Goal: Transaction & Acquisition: Book appointment/travel/reservation

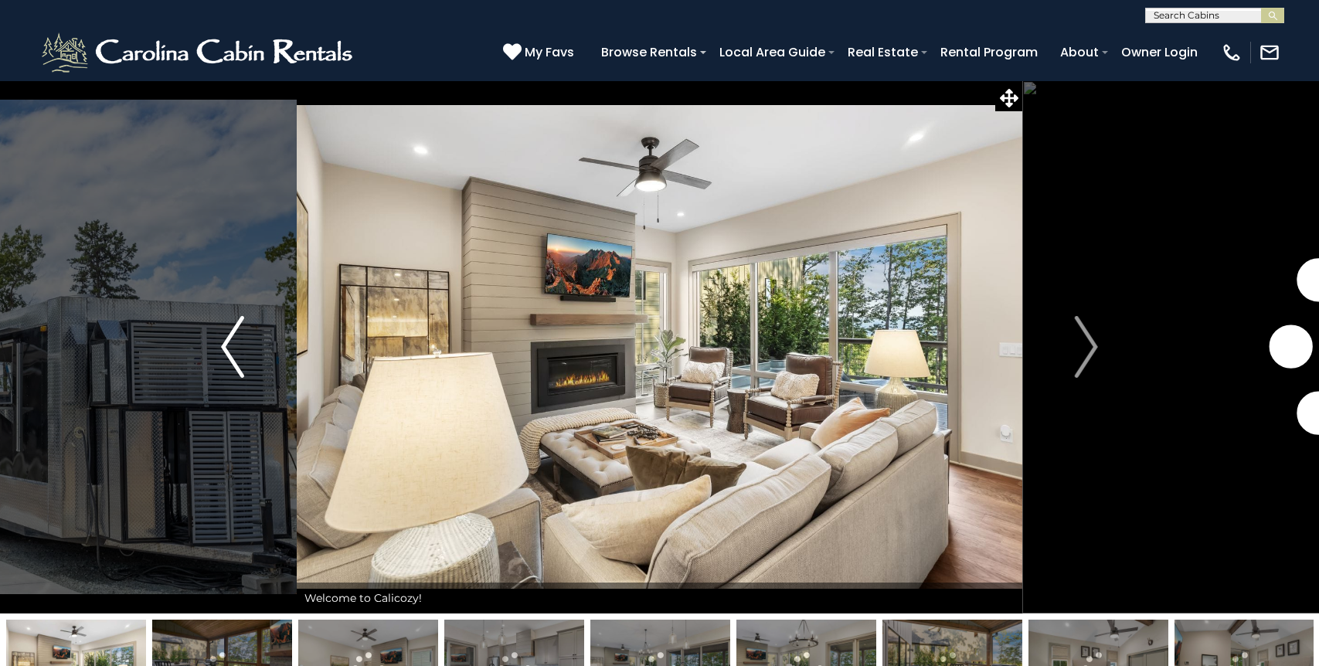
click at [236, 352] on img "Previous" at bounding box center [232, 347] width 23 height 62
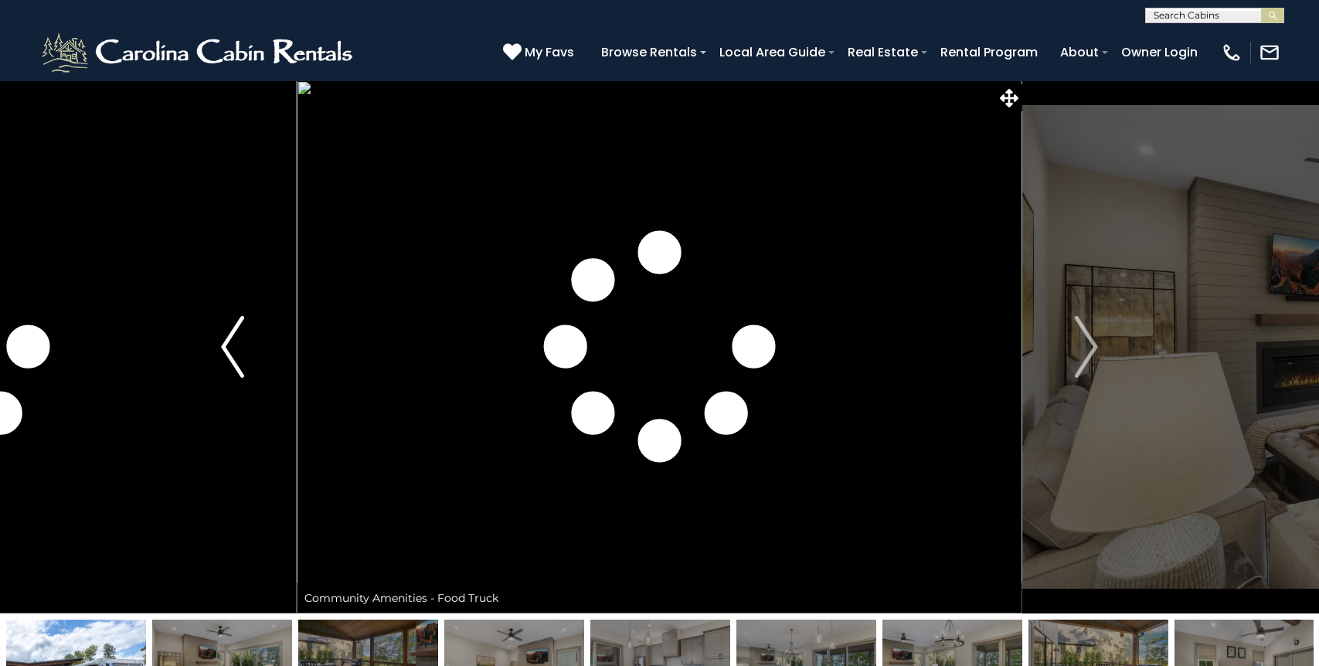
click at [236, 352] on img "Previous" at bounding box center [232, 347] width 23 height 62
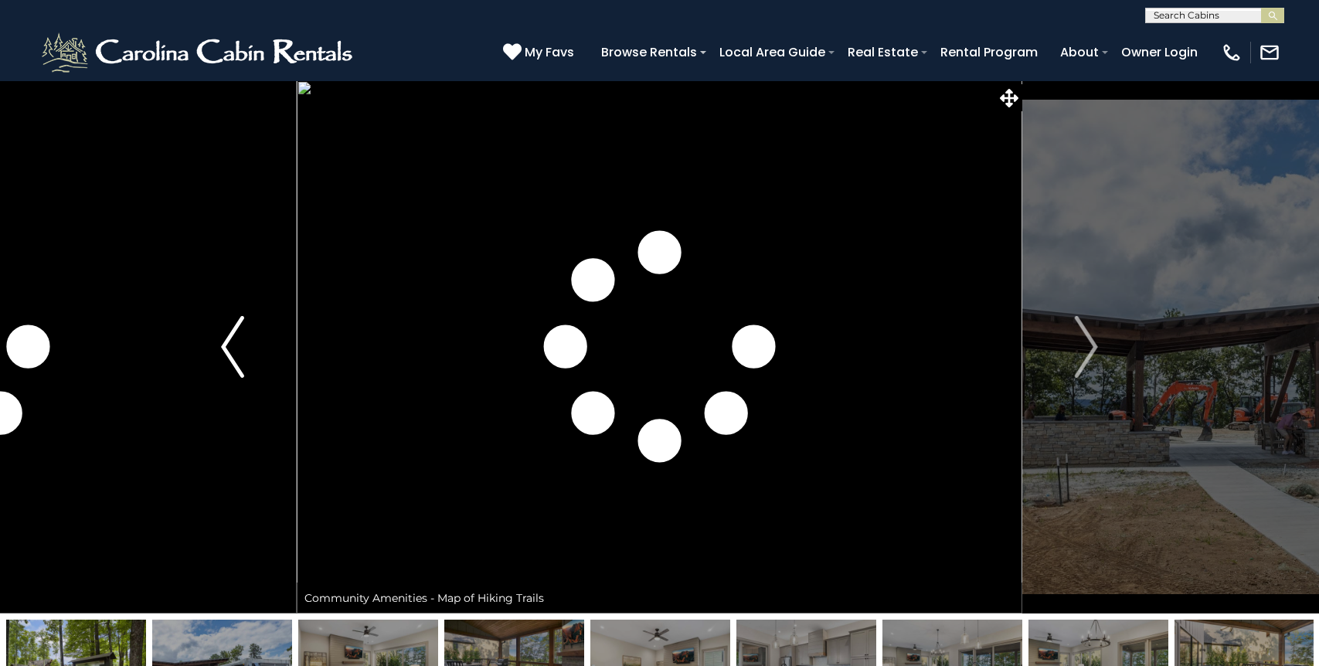
click at [236, 352] on img "Previous" at bounding box center [232, 347] width 23 height 62
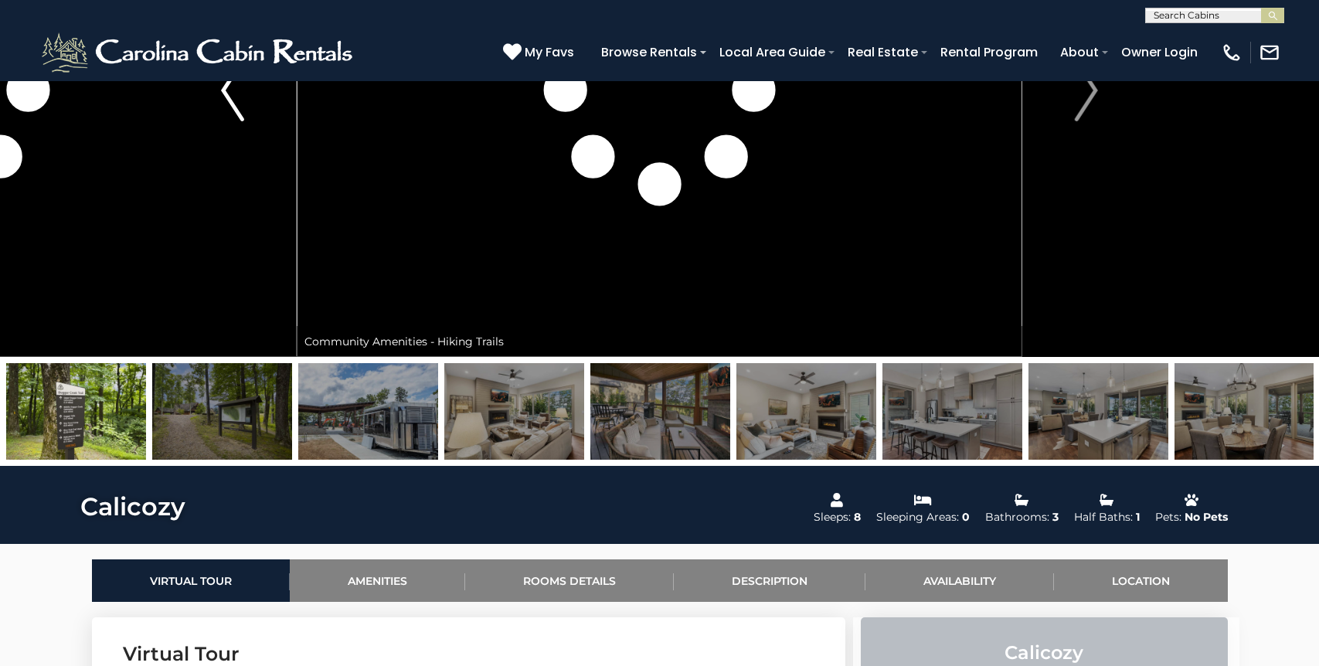
scroll to position [288, 0]
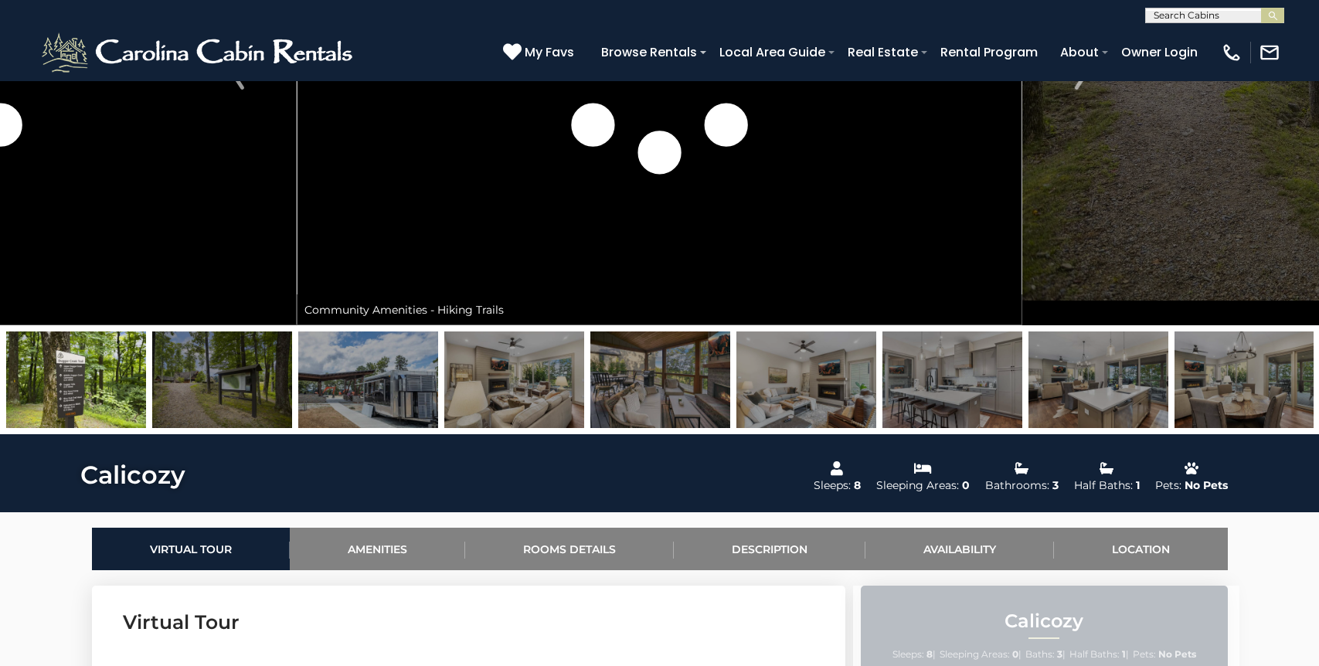
click at [345, 375] on img at bounding box center [368, 379] width 140 height 97
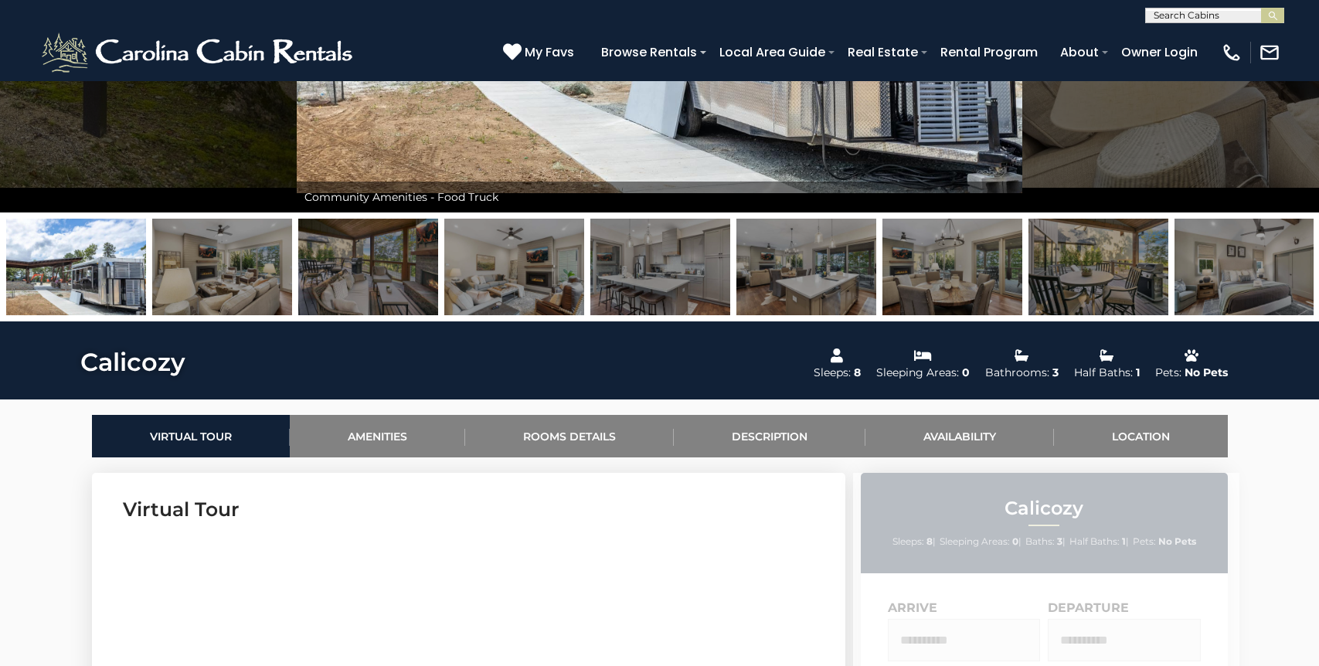
scroll to position [405, 0]
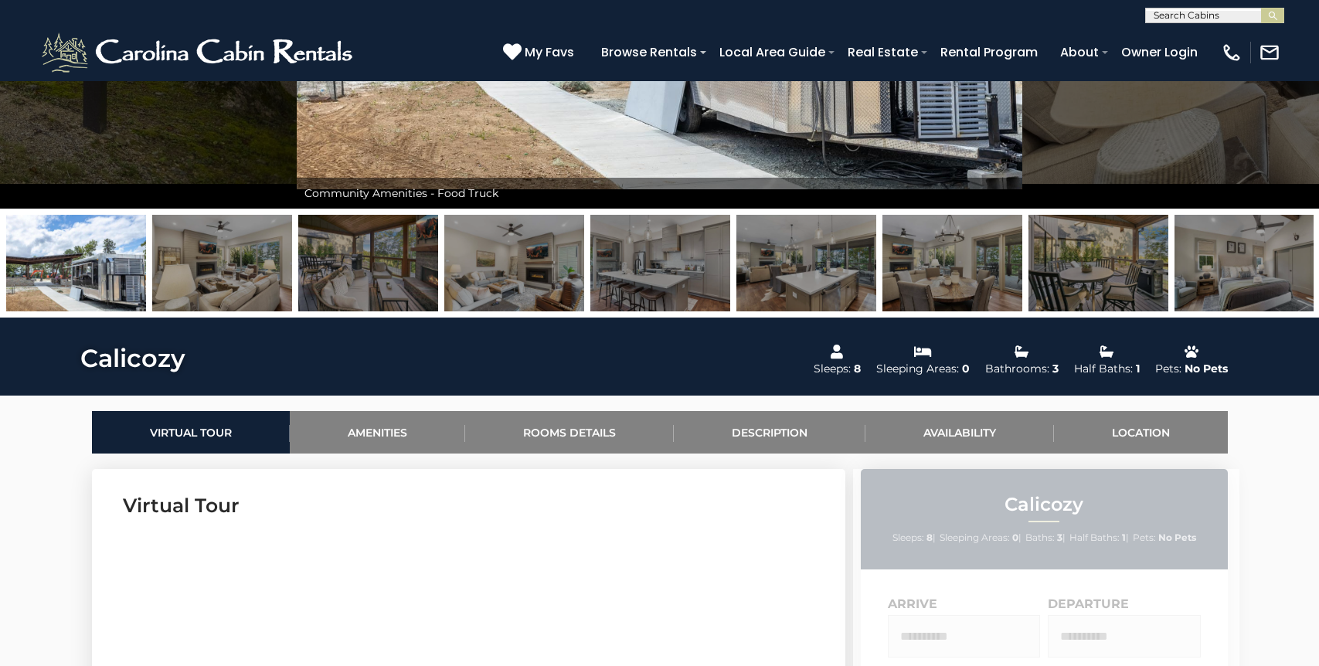
click at [487, 283] on img at bounding box center [514, 263] width 140 height 97
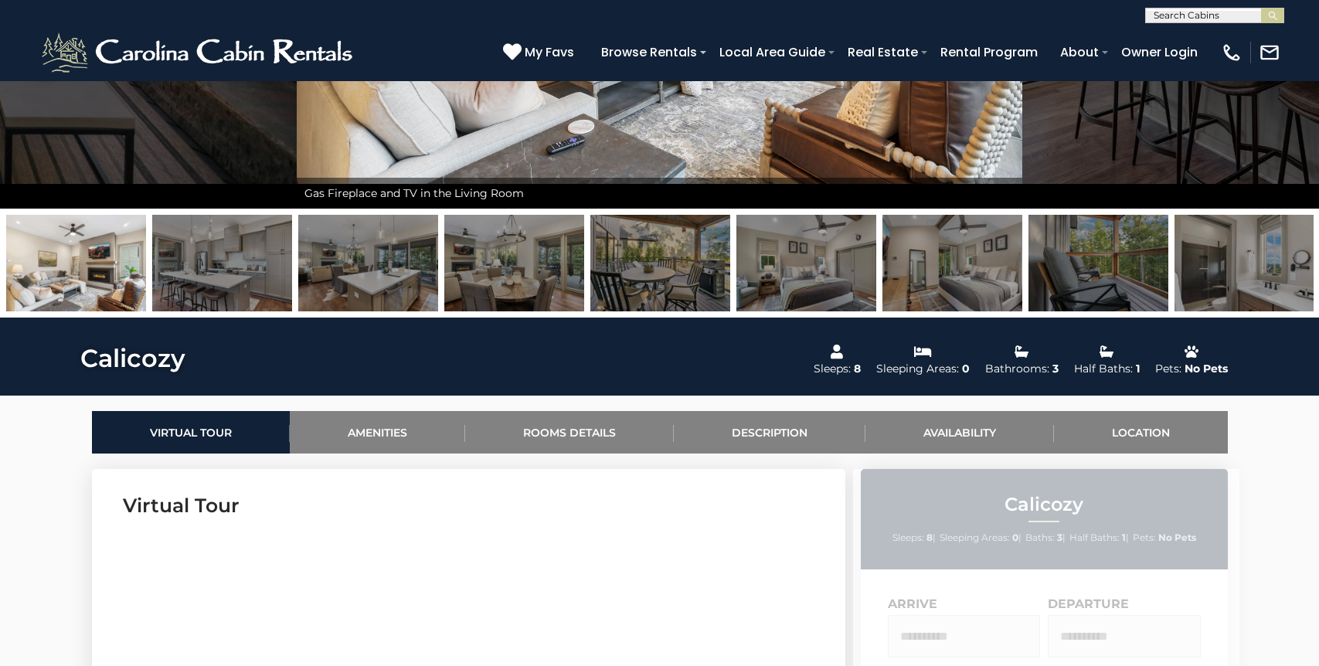
click at [507, 294] on img at bounding box center [514, 263] width 140 height 97
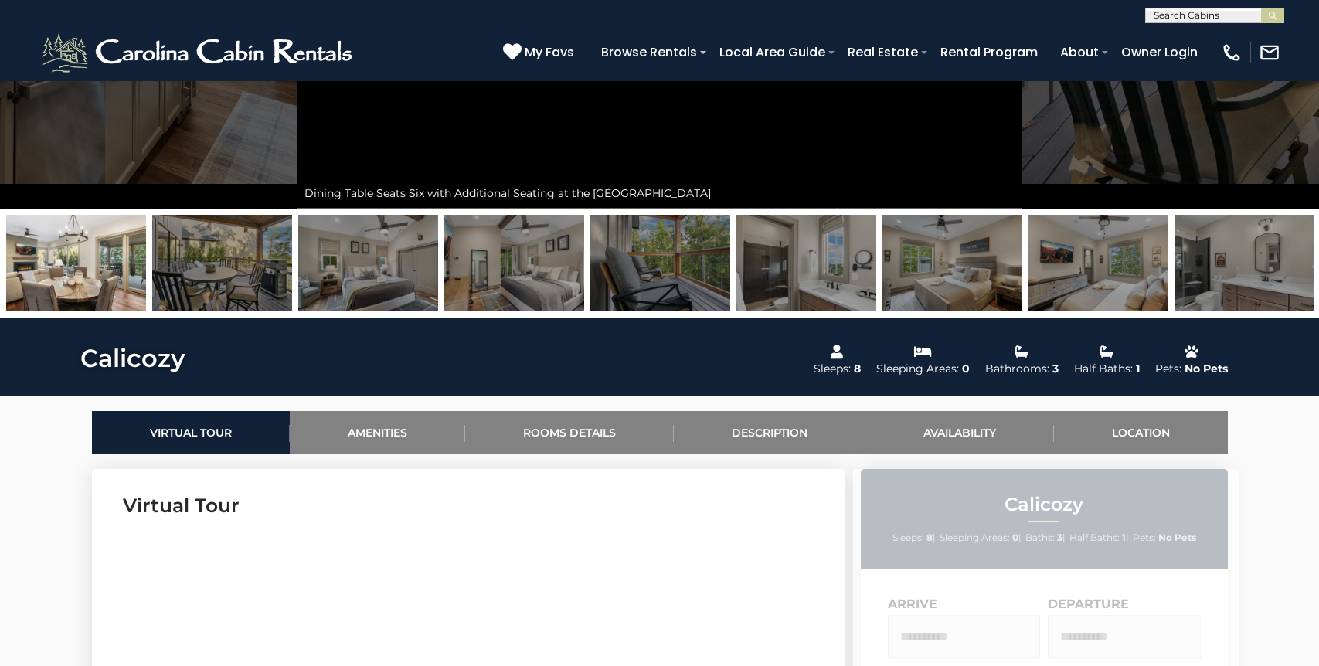
click at [684, 277] on img at bounding box center [660, 263] width 140 height 97
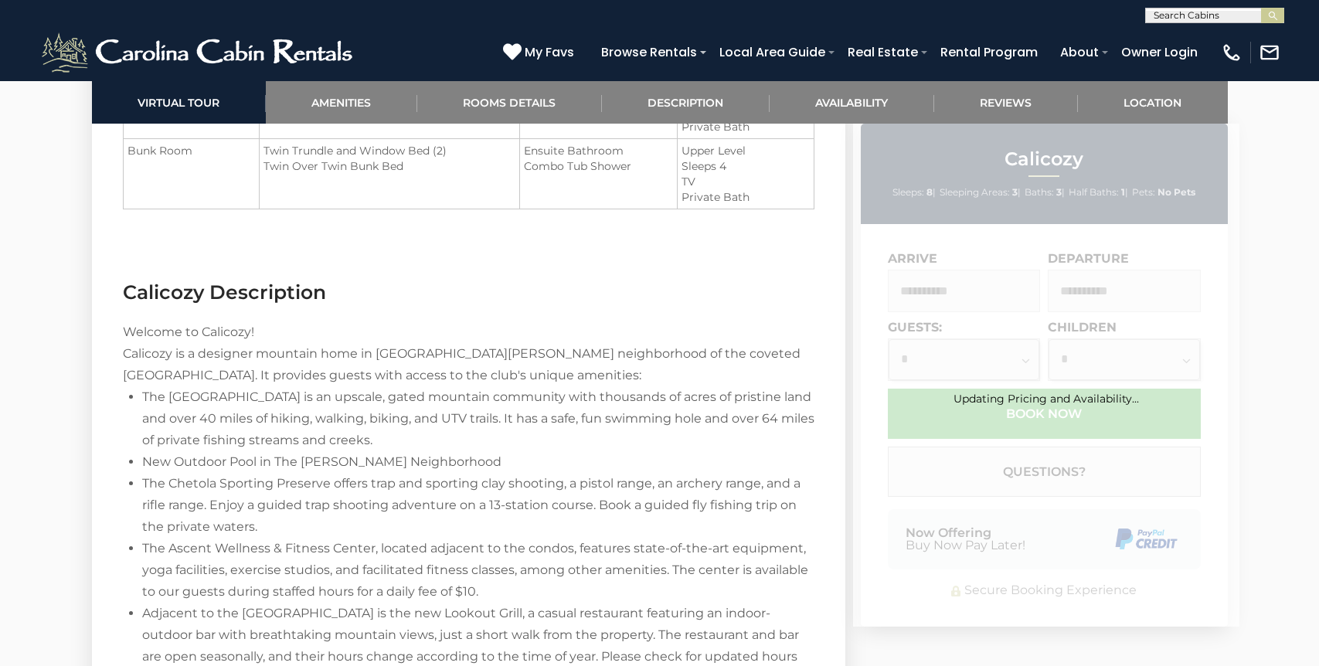
scroll to position [2143, 0]
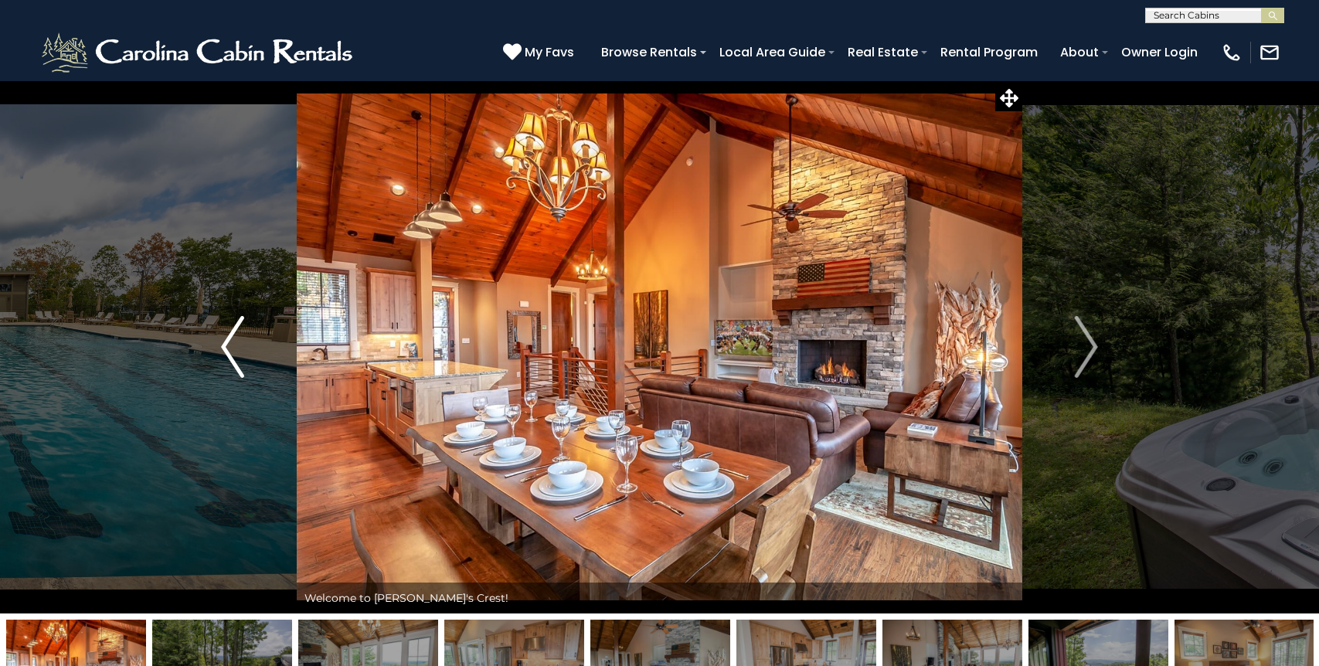
click at [234, 345] on img "Previous" at bounding box center [232, 347] width 23 height 62
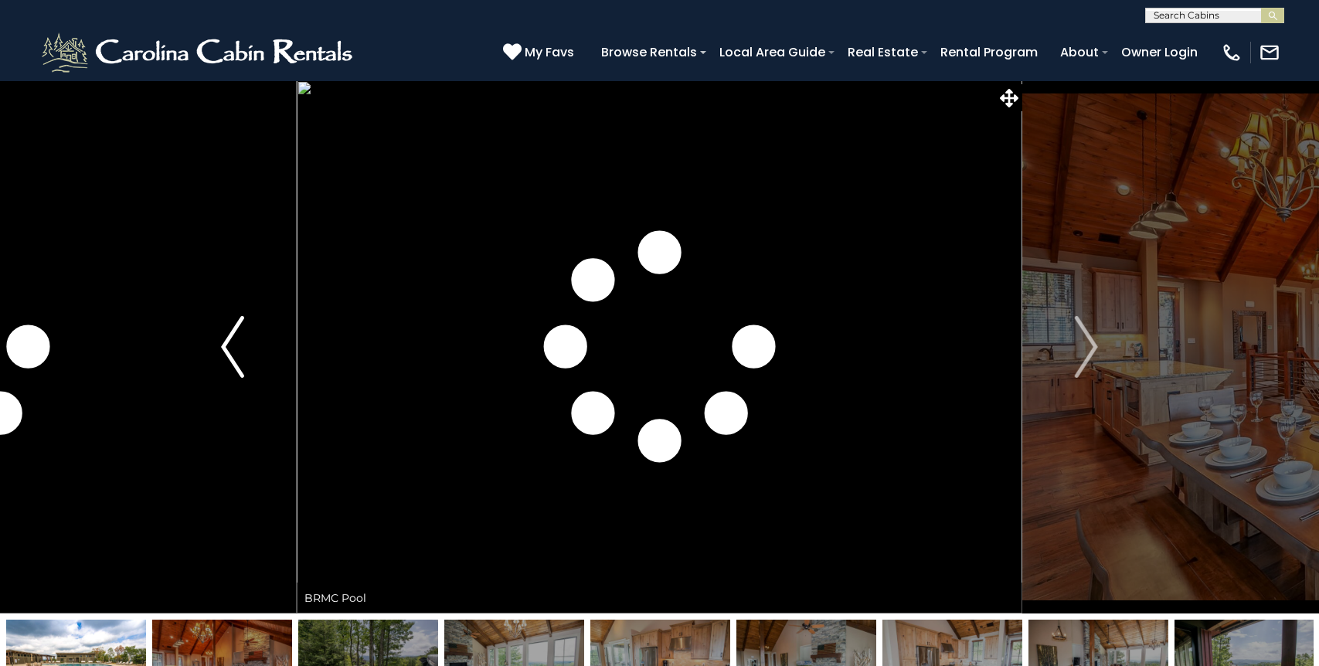
click at [233, 351] on img "Previous" at bounding box center [232, 347] width 23 height 62
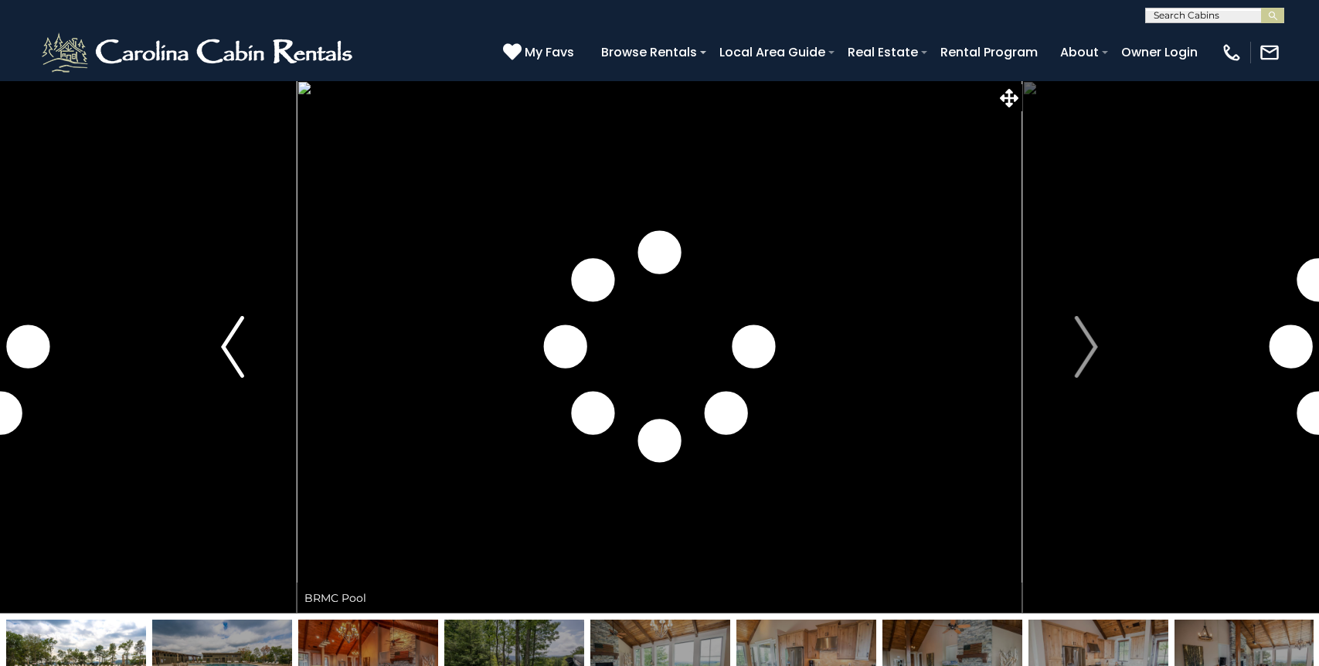
click at [233, 351] on img "Previous" at bounding box center [232, 347] width 23 height 62
